Goal: Navigation & Orientation: Go to known website

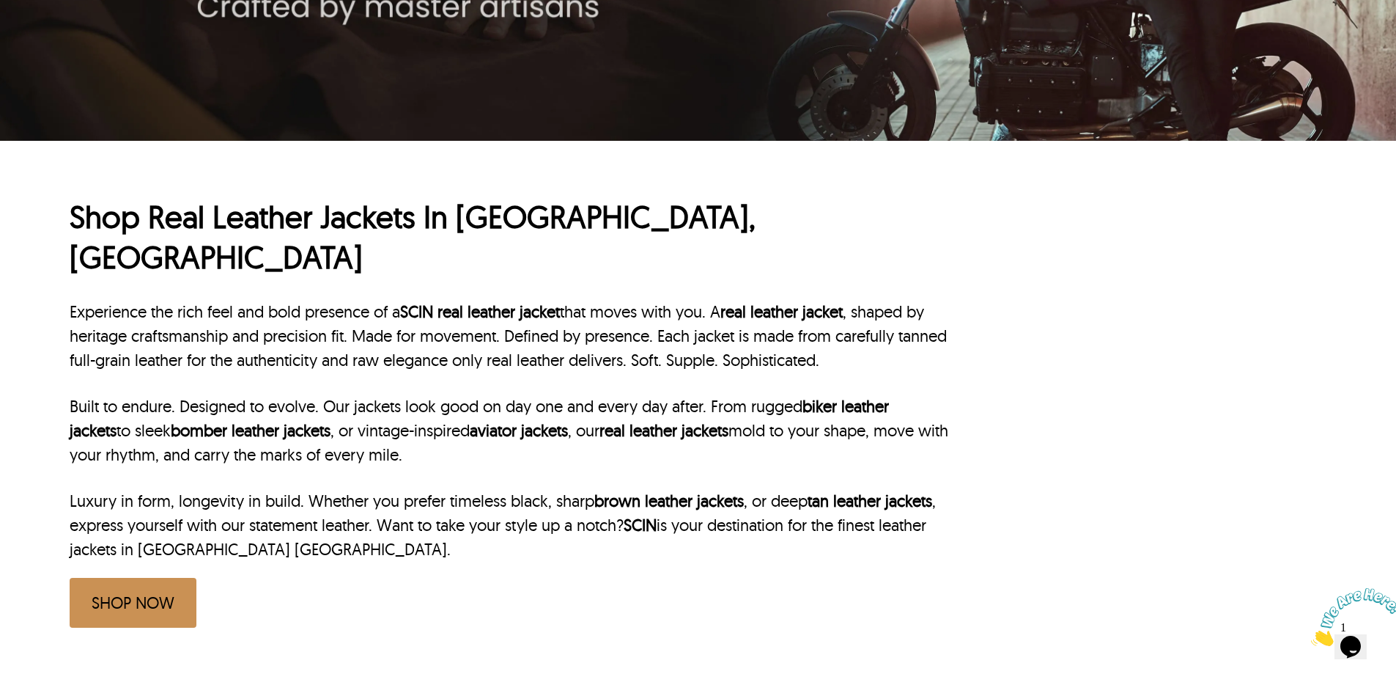
scroll to position [586, 0]
